Goal: Task Accomplishment & Management: Manage account settings

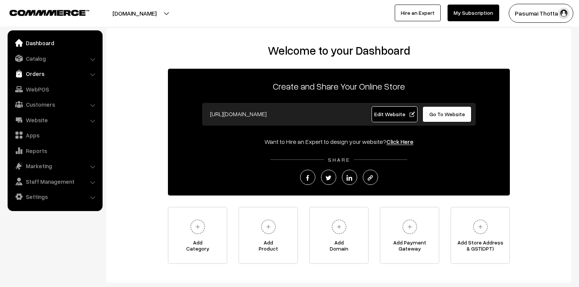
click at [37, 73] on link "Orders" at bounding box center [54, 74] width 90 height 14
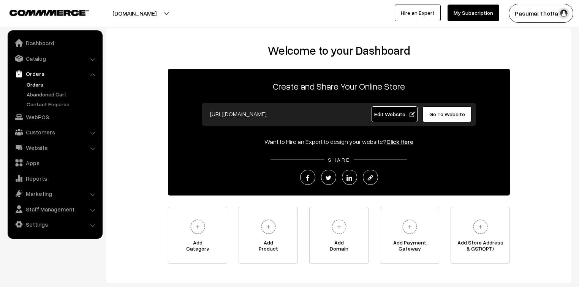
click at [38, 84] on link "Orders" at bounding box center [62, 85] width 75 height 8
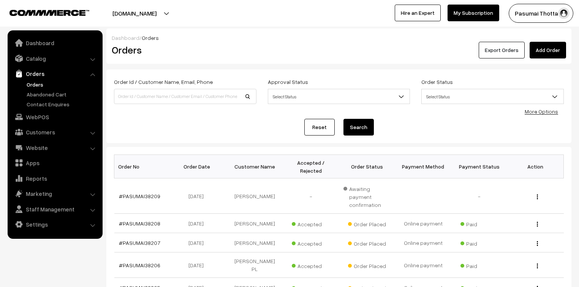
click at [503, 52] on button "Export Orders" at bounding box center [502, 50] width 46 height 17
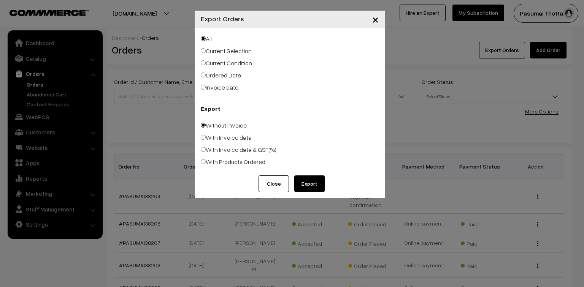
click at [241, 73] on div "All Current Selection Current Condition Ordered Date Invoice date Export" at bounding box center [290, 101] width 190 height 147
click at [239, 74] on label "Ordered Date" at bounding box center [221, 75] width 40 height 9
click at [206, 74] on input "Ordered Date" at bounding box center [203, 75] width 5 height 5
radio input "true"
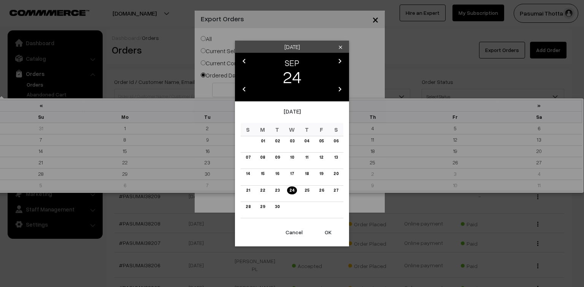
click at [240, 90] on body "Thank you for showing interest. Our team will call you shortly. Close pasumaith…" at bounding box center [292, 264] width 584 height 528
click at [273, 190] on link "23" at bounding box center [276, 191] width 9 height 8
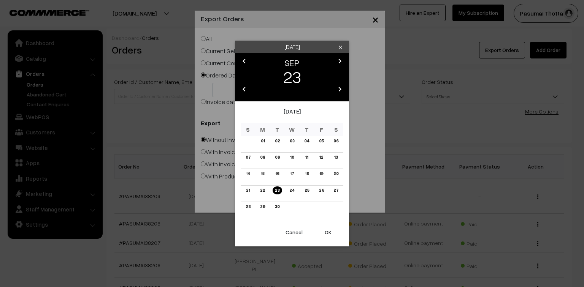
click at [329, 233] on button "OK" at bounding box center [328, 232] width 30 height 17
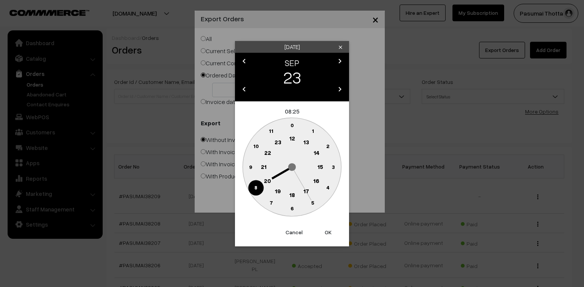
click at [329, 233] on button "OK" at bounding box center [328, 232] width 30 height 17
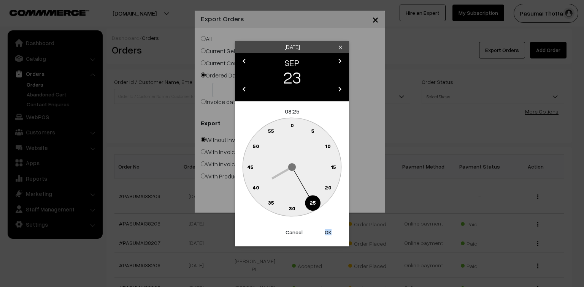
click at [329, 233] on button "OK" at bounding box center [328, 232] width 30 height 17
type input "23-09-2025"
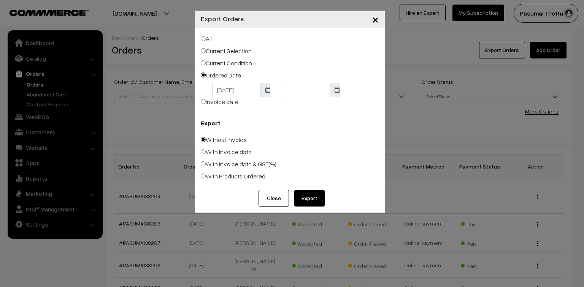
click at [289, 91] on body "Thank you for showing interest. Our team will call you shortly. Close pasumaith…" at bounding box center [292, 264] width 584 height 528
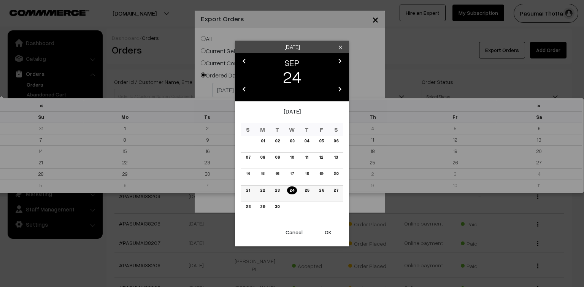
click at [291, 191] on link "24" at bounding box center [291, 191] width 9 height 8
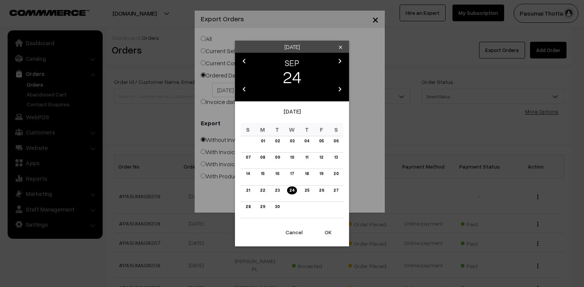
click at [327, 234] on button "OK" at bounding box center [328, 232] width 30 height 17
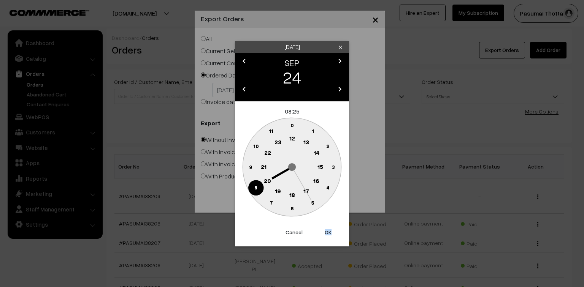
click at [327, 234] on button "OK" at bounding box center [328, 232] width 30 height 17
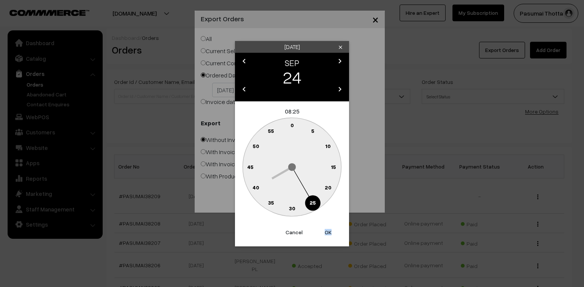
click at [327, 234] on button "OK" at bounding box center [328, 232] width 30 height 17
type input "24-09-2025"
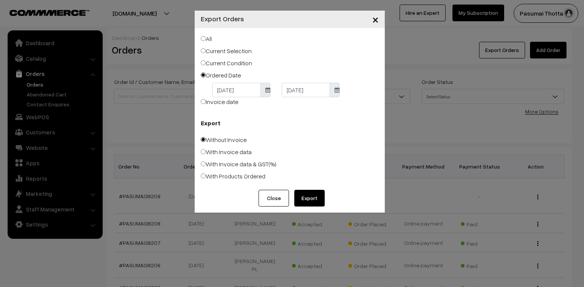
click at [316, 201] on button "Export" at bounding box center [309, 198] width 30 height 17
click at [371, 21] on button "×" at bounding box center [375, 20] width 19 height 24
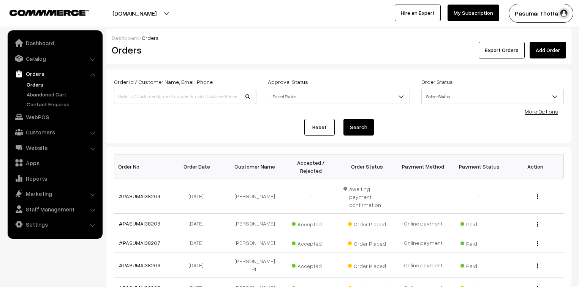
click at [545, 110] on link "More Options" at bounding box center [541, 111] width 33 height 6
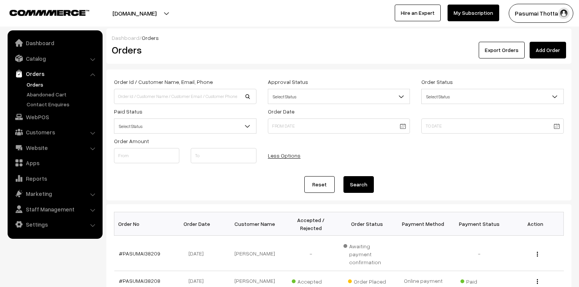
click at [212, 121] on span "Select Status" at bounding box center [185, 126] width 142 height 13
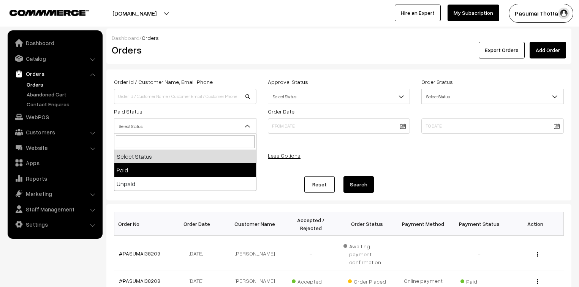
select select "1"
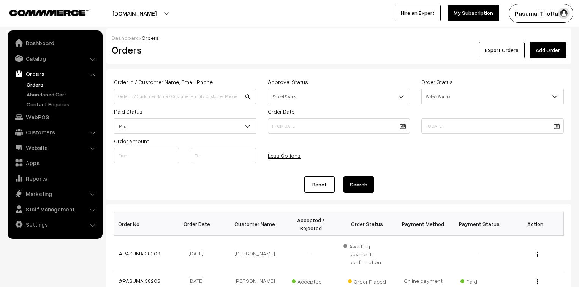
click at [356, 186] on button "Search" at bounding box center [358, 184] width 30 height 17
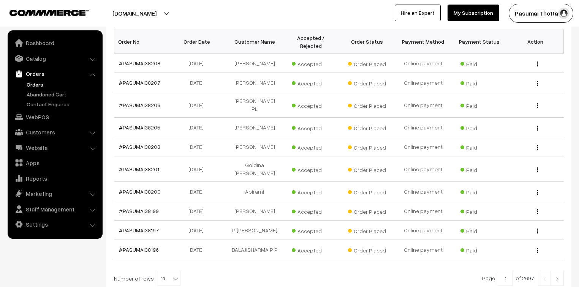
scroll to position [235, 0]
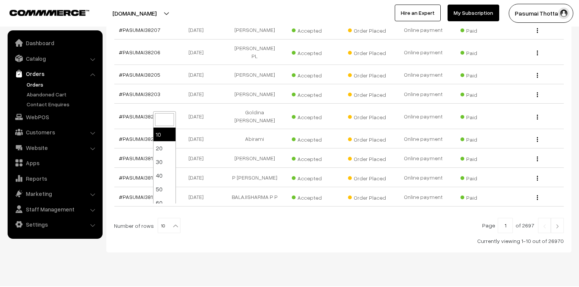
click at [164, 218] on span "10" at bounding box center [169, 225] width 22 height 15
select select "50"
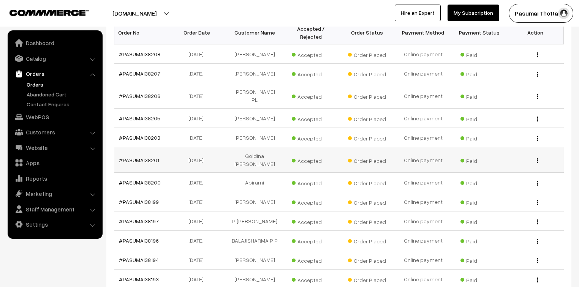
scroll to position [182, 0]
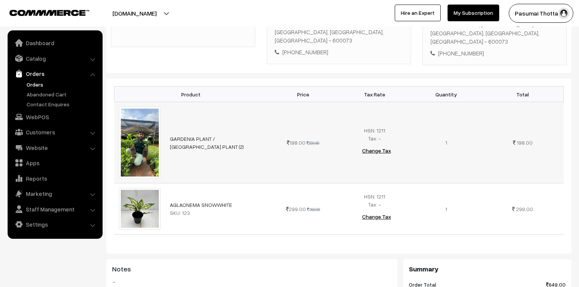
scroll to position [213, 0]
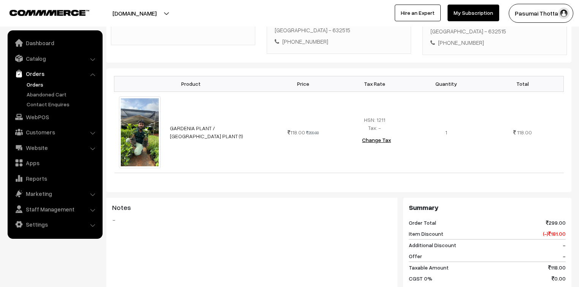
scroll to position [182, 0]
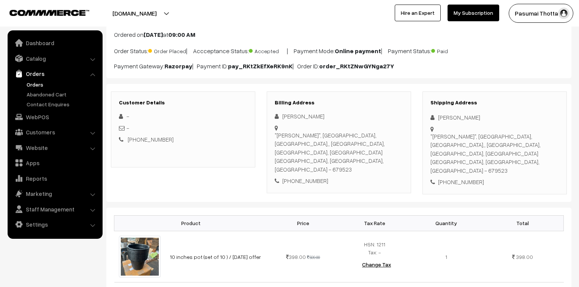
scroll to position [122, 0]
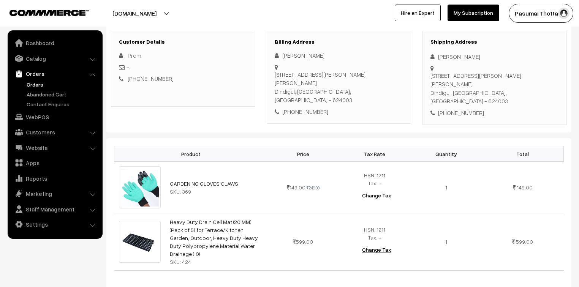
scroll to position [152, 0]
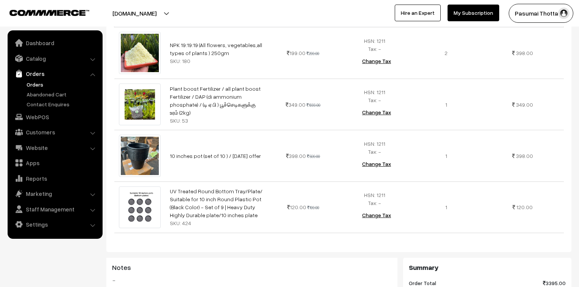
scroll to position [274, 0]
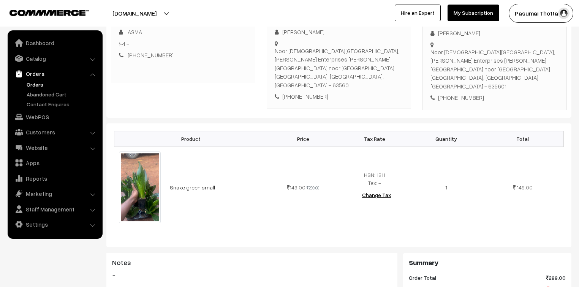
scroll to position [152, 0]
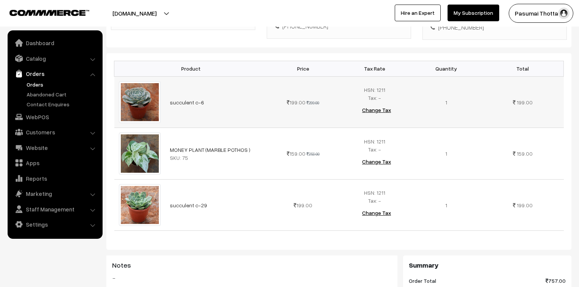
scroll to position [213, 0]
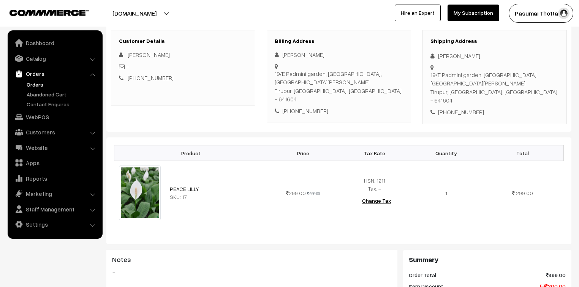
scroll to position [122, 0]
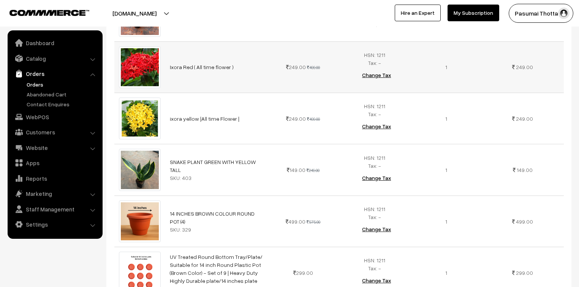
scroll to position [395, 0]
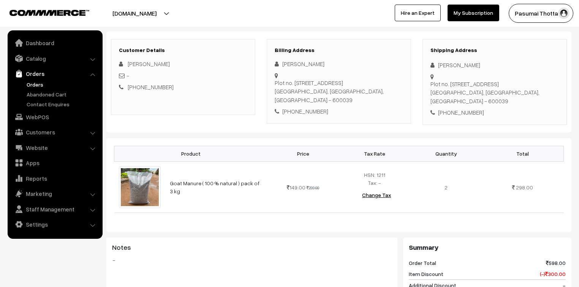
scroll to position [122, 0]
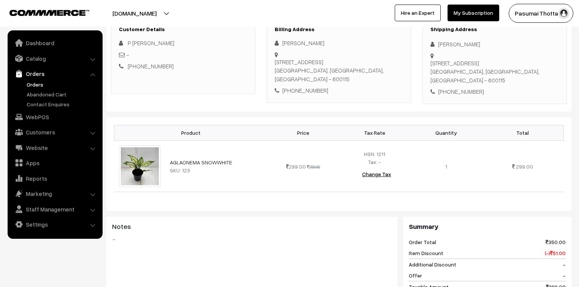
scroll to position [122, 0]
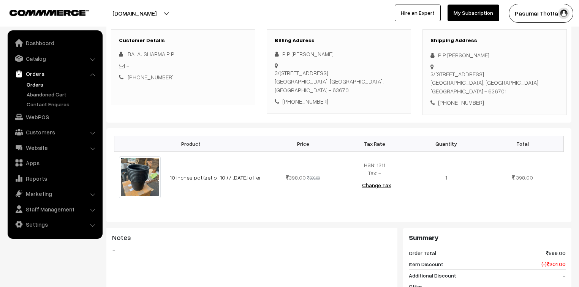
scroll to position [122, 0]
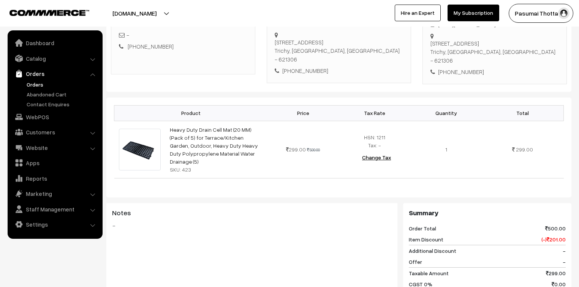
scroll to position [152, 0]
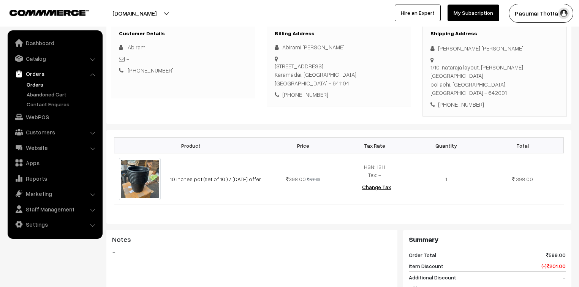
scroll to position [122, 0]
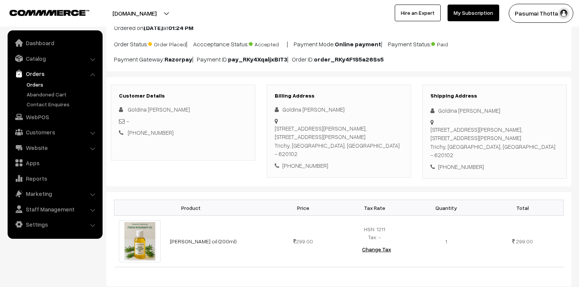
scroll to position [152, 0]
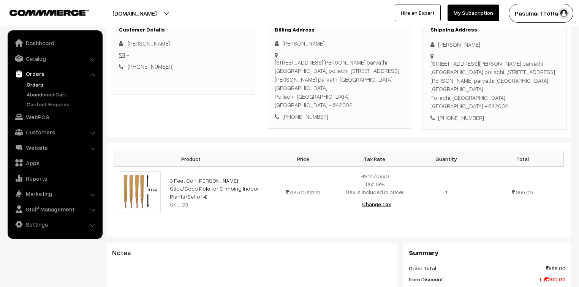
scroll to position [122, 0]
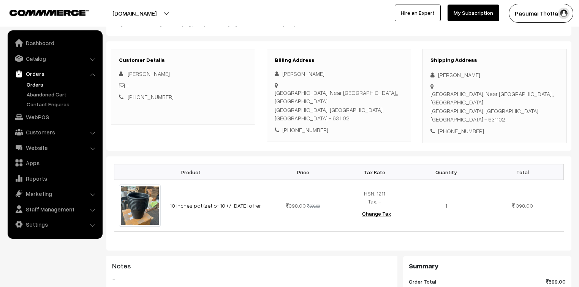
scroll to position [91, 0]
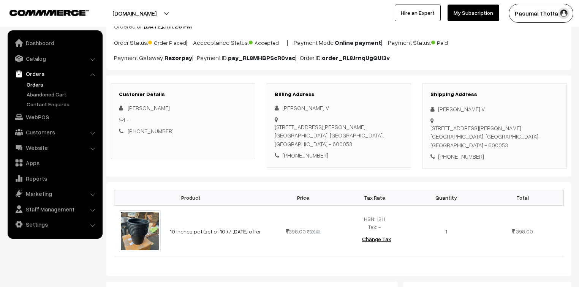
scroll to position [122, 0]
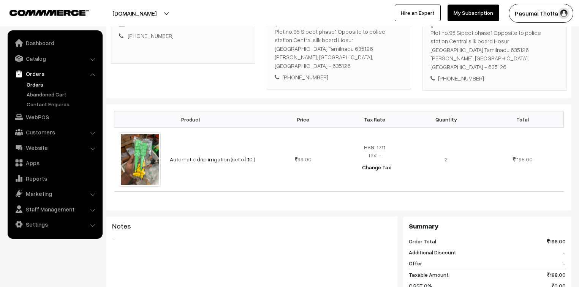
scroll to position [152, 0]
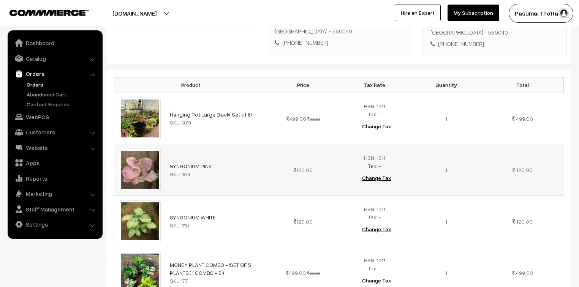
scroll to position [213, 0]
